Goal: Find specific page/section: Find specific page/section

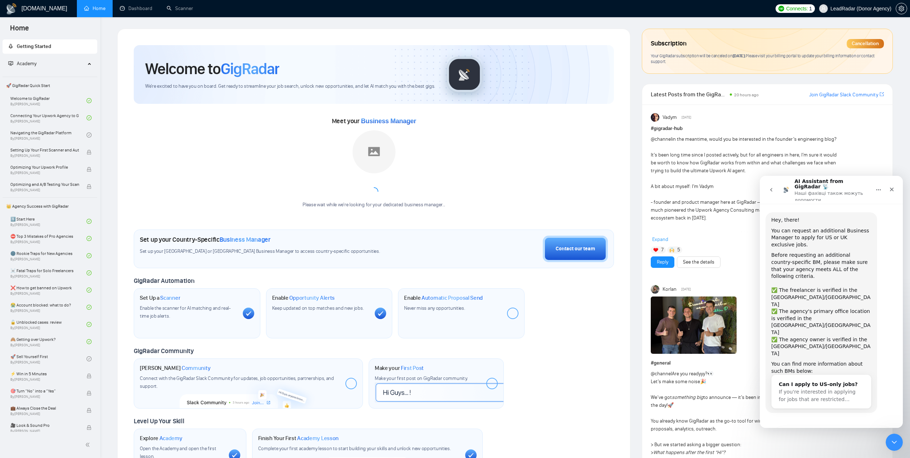
scroll to position [1, 0]
click at [772, 188] on icon "go back" at bounding box center [772, 190] width 2 height 4
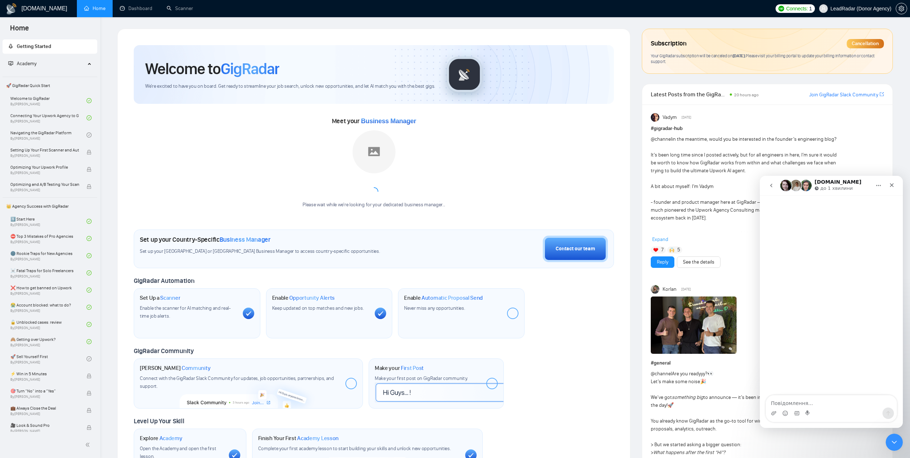
scroll to position [0, 0]
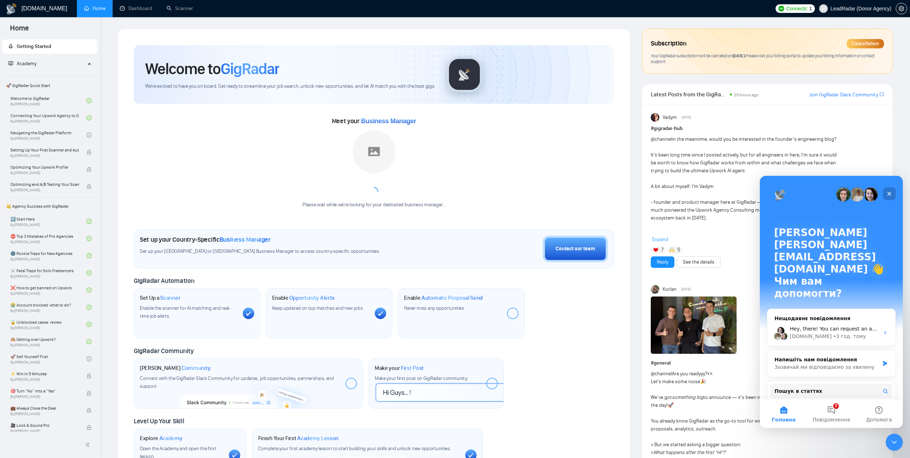
click at [892, 194] on icon "Закрити" at bounding box center [890, 194] width 6 height 6
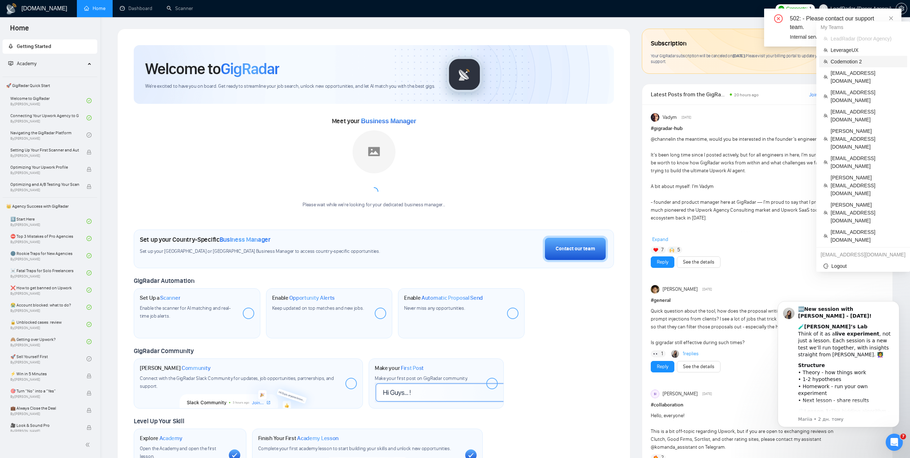
click at [848, 64] on span "Codemotion 2" at bounding box center [867, 62] width 72 height 8
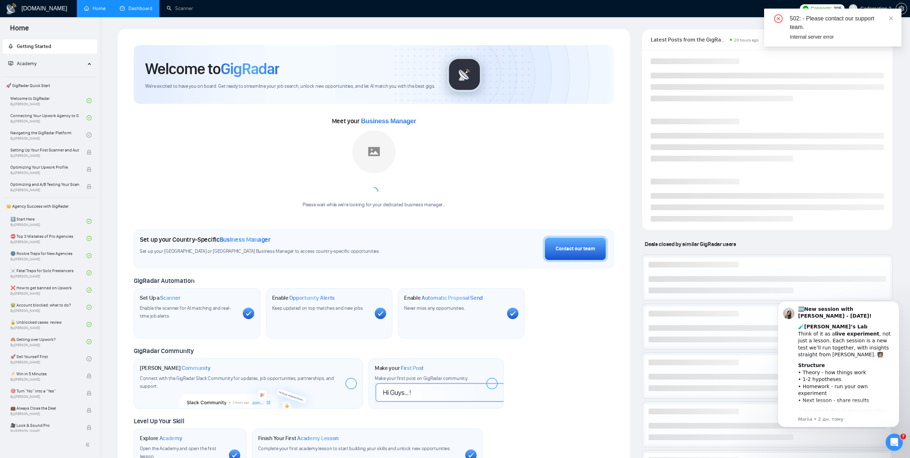
click at [147, 8] on link "Dashboard" at bounding box center [136, 8] width 33 height 6
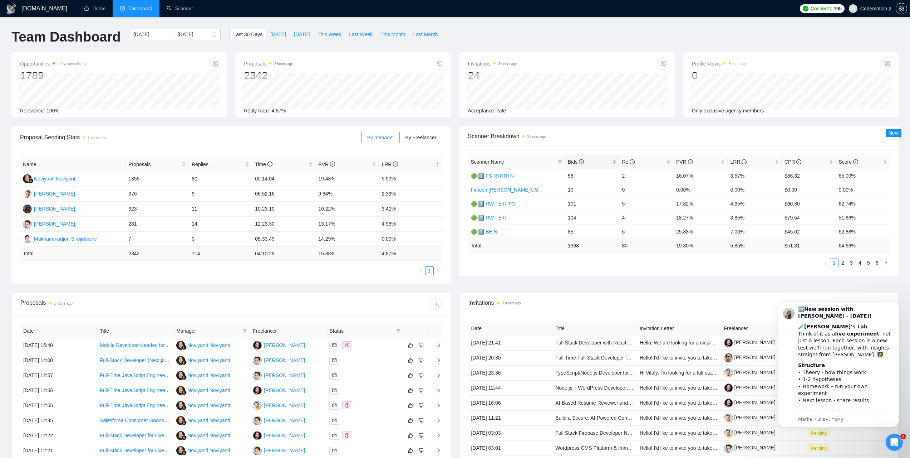
click at [569, 160] on span "Bids" at bounding box center [576, 162] width 16 height 6
click at [587, 32] on div "Team Dashboard [DATE] [DATE] Last 30 Days [DATE] [DATE] This Week Last Week Thi…" at bounding box center [455, 41] width 896 height 24
click at [904, 9] on icon "setting" at bounding box center [902, 9] width 6 height 6
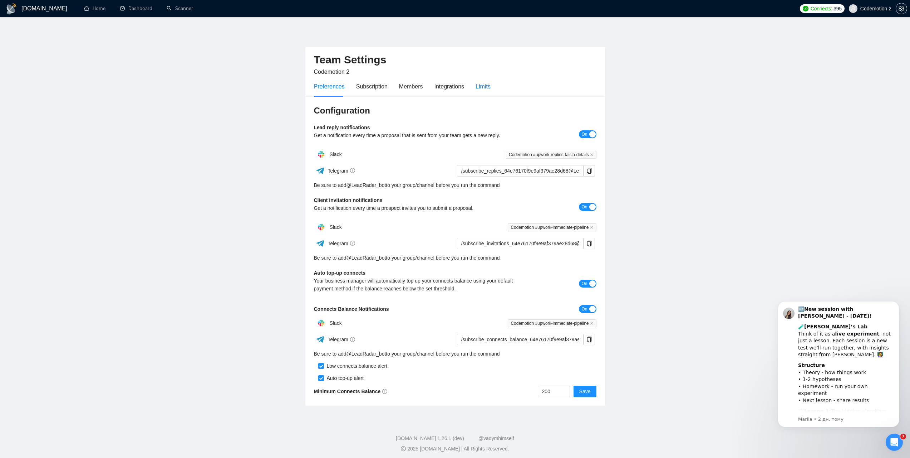
click at [477, 88] on div "Limits" at bounding box center [483, 86] width 15 height 9
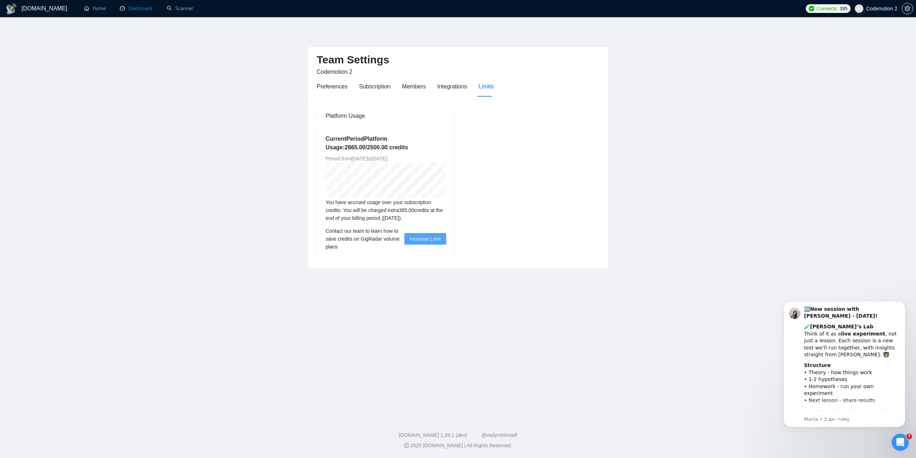
click at [134, 5] on link "Dashboard" at bounding box center [136, 8] width 33 height 6
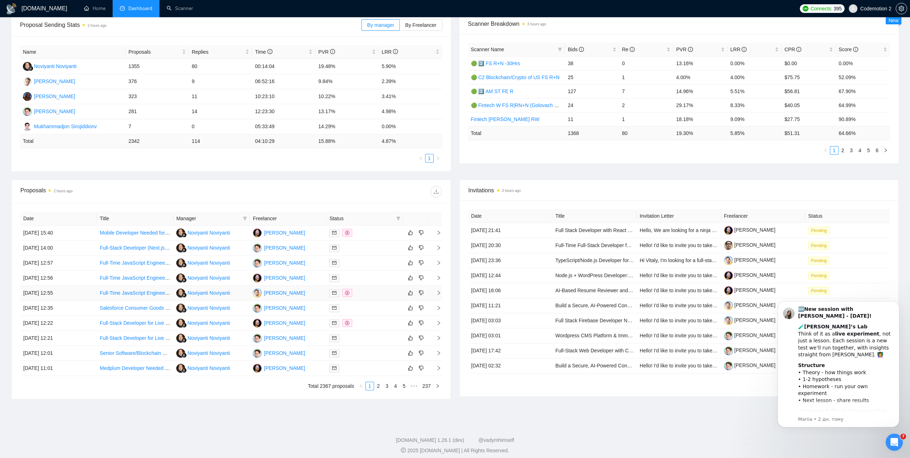
scroll to position [117, 0]
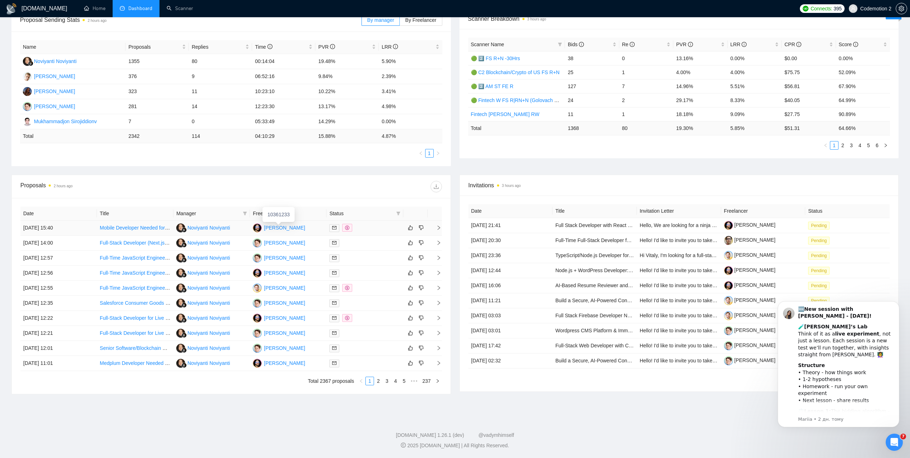
click at [280, 228] on div "[PERSON_NAME]" at bounding box center [284, 228] width 41 height 8
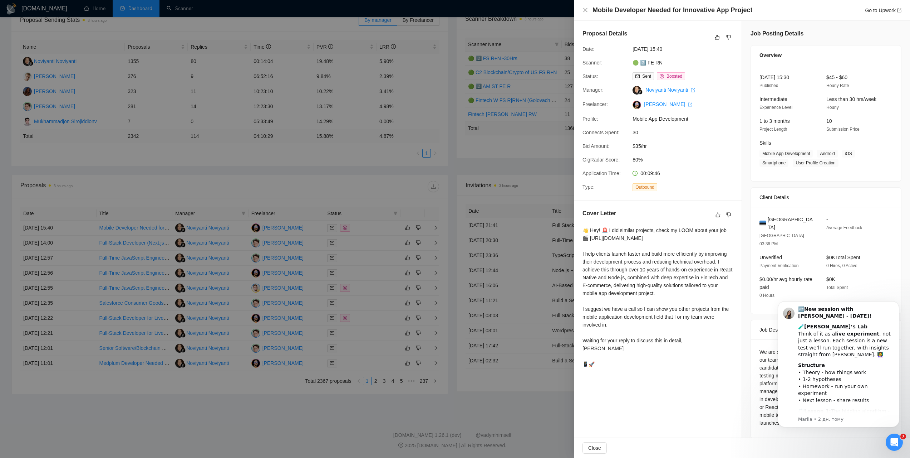
click at [455, 152] on div at bounding box center [455, 229] width 910 height 458
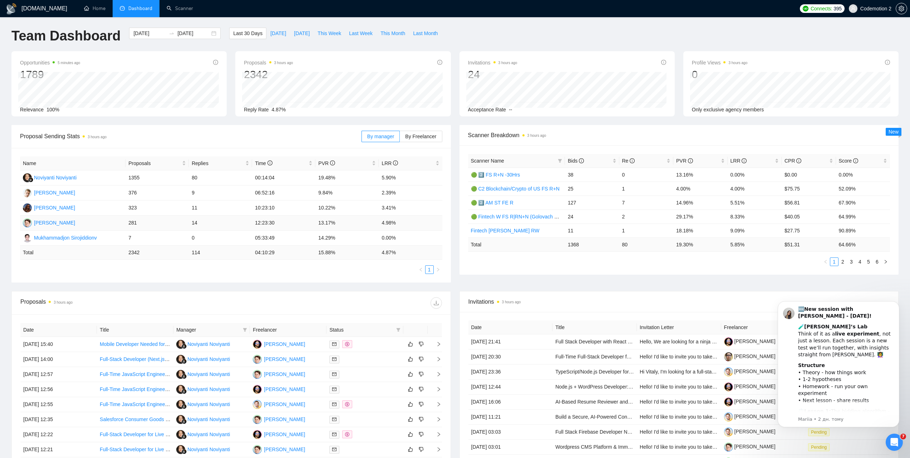
scroll to position [0, 0]
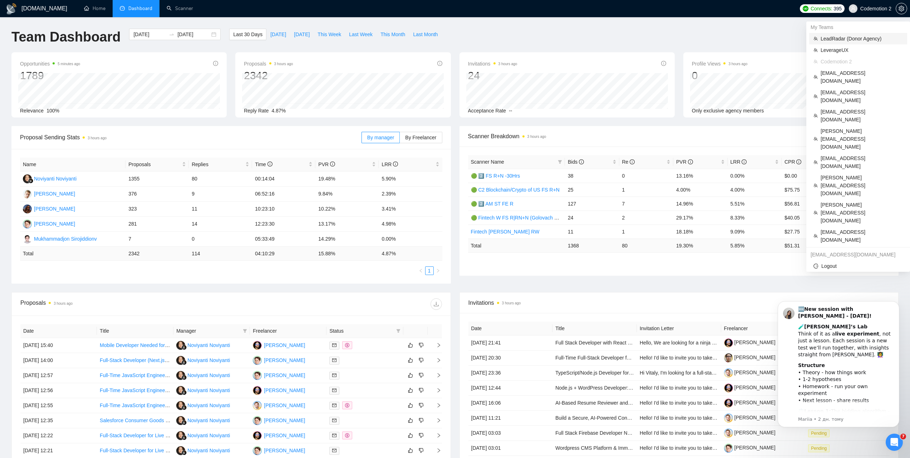
click at [845, 40] on span "LeadRadar (Donor Agency)" at bounding box center [862, 39] width 82 height 8
